Goal: Information Seeking & Learning: Check status

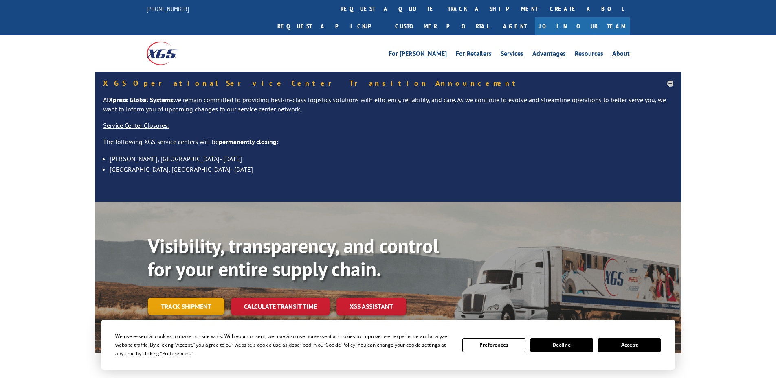
click at [186, 298] on link "Track shipment" at bounding box center [186, 306] width 77 height 17
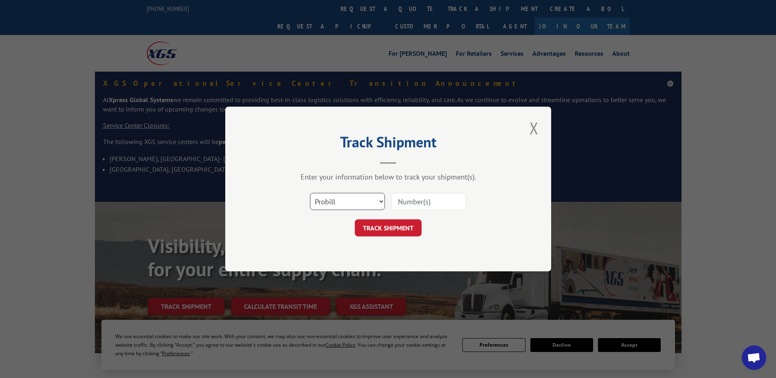
click at [323, 200] on select "Select category... Probill BOL PO" at bounding box center [347, 201] width 75 height 17
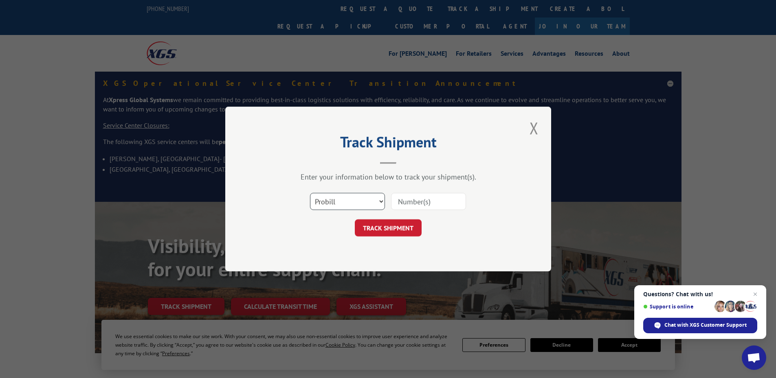
select select "bol"
click at [310, 193] on select "Select category... Probill BOL PO" at bounding box center [347, 201] width 75 height 17
click at [409, 206] on input at bounding box center [428, 201] width 75 height 17
type input "15340388"
click at [355, 219] on button "TRACK SHIPMENT" at bounding box center [388, 227] width 67 height 17
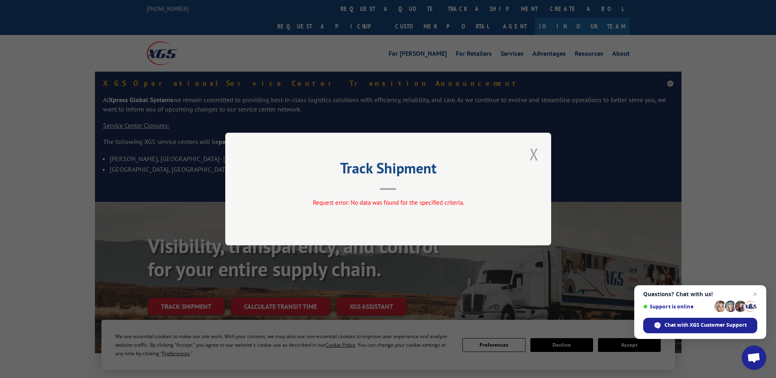
click at [539, 152] on button "Close modal" at bounding box center [534, 154] width 14 height 22
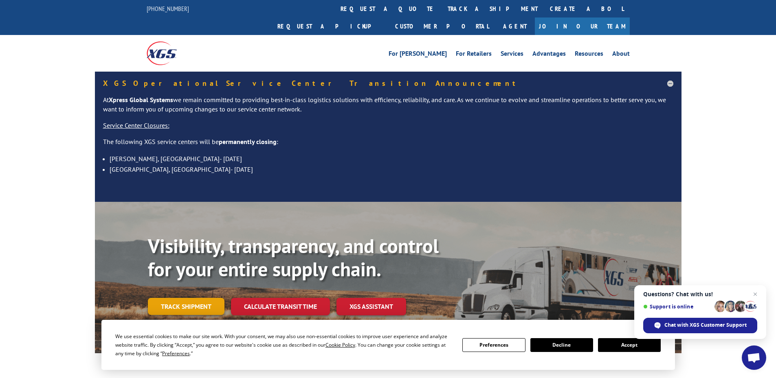
click at [171, 298] on link "Track shipment" at bounding box center [186, 306] width 77 height 17
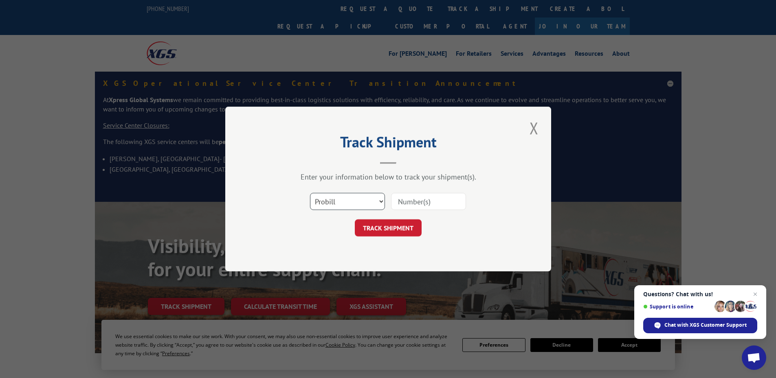
click at [357, 206] on select "Select category... Probill BOL PO" at bounding box center [347, 201] width 75 height 17
click at [414, 204] on input at bounding box center [428, 201] width 75 height 17
type input "15340388"
click at [355, 219] on button "TRACK SHIPMENT" at bounding box center [388, 227] width 67 height 17
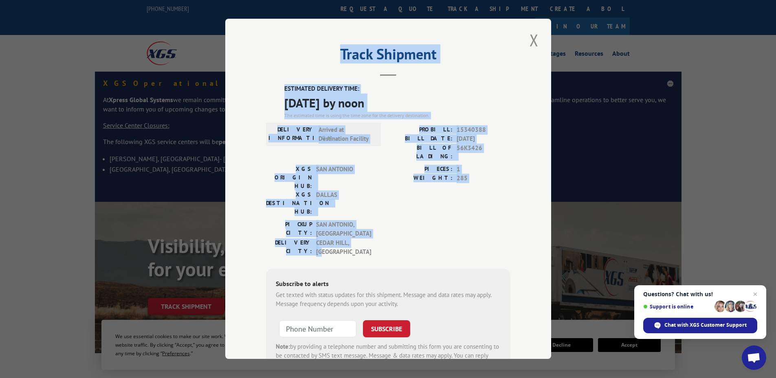
drag, startPoint x: 269, startPoint y: 70, endPoint x: 453, endPoint y: 197, distance: 223.4
click at [453, 197] on div "Track Shipment ESTIMATED DELIVERY TIME: [DATE] by noon The estimated time is us…" at bounding box center [388, 189] width 326 height 340
copy div "Track Shipment ESTIMATED DELIVERY TIME: [DATE] by noon The estimated time is us…"
